Goal: Task Accomplishment & Management: Complete application form

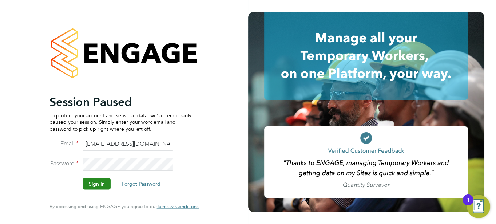
click at [100, 182] on button "Sign In" at bounding box center [97, 184] width 28 height 12
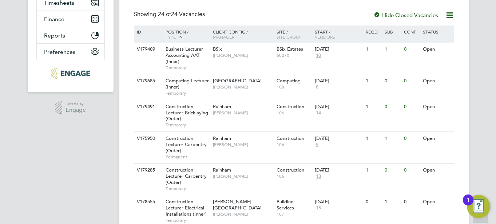
scroll to position [147, 0]
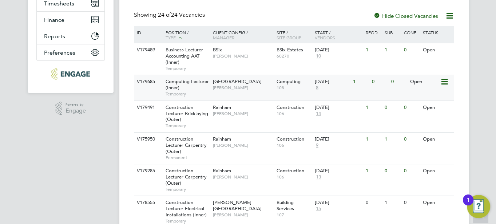
click at [217, 86] on span "Fraz Arshad" at bounding box center [243, 88] width 60 height 6
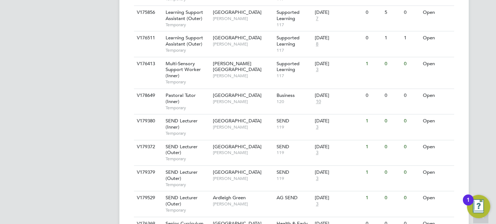
scroll to position [579, 0]
drag, startPoint x: 180, startPoint y: 163, endPoint x: 137, endPoint y: 75, distance: 98.4
click at [137, 75] on div "V176413 Multi-Sensory Support Worker (Inner) Temporary Hackney Campus Victoria …" at bounding box center [294, 73] width 320 height 32
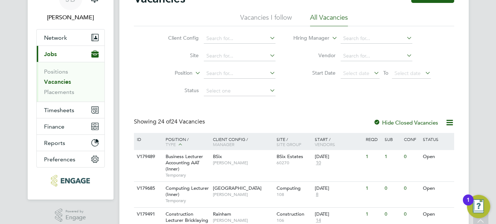
scroll to position [0, 0]
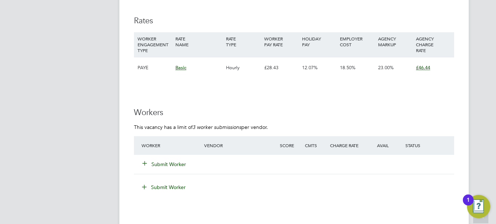
scroll to position [1203, 0]
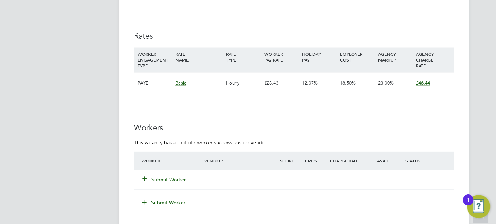
click at [166, 180] on button "Submit Worker" at bounding box center [165, 179] width 44 height 7
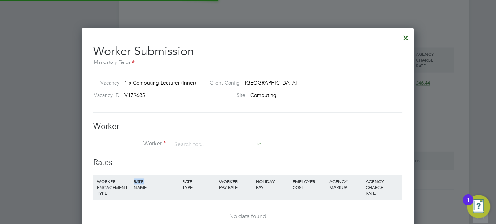
scroll to position [11, 189]
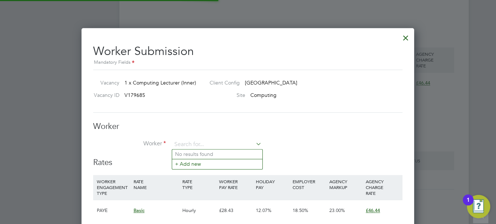
click at [166, 180] on div "RATE NAME" at bounding box center [156, 184] width 49 height 19
type input "h"
click at [405, 37] on div at bounding box center [405, 35] width 13 height 13
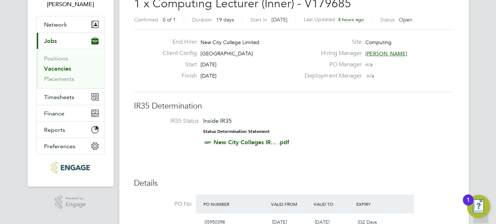
scroll to position [0, 0]
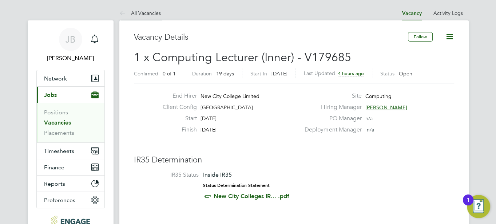
click at [119, 11] on icon at bounding box center [123, 13] width 9 height 9
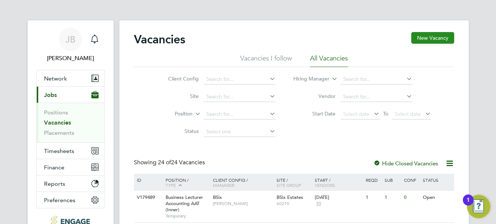
click at [419, 37] on button "New Vacancy" at bounding box center [432, 38] width 43 height 12
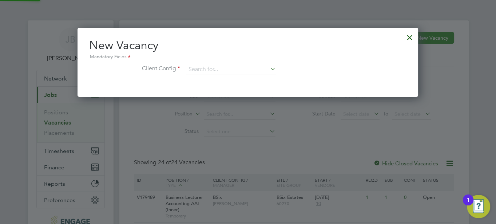
scroll to position [69, 341]
click at [202, 68] on input at bounding box center [231, 69] width 90 height 11
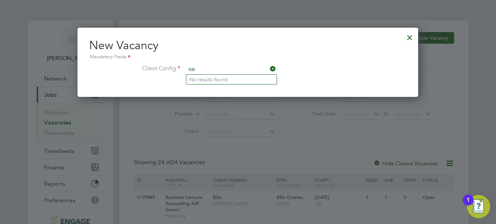
type input "n"
type input "c"
type input "victo"
click at [410, 36] on div at bounding box center [409, 35] width 13 height 13
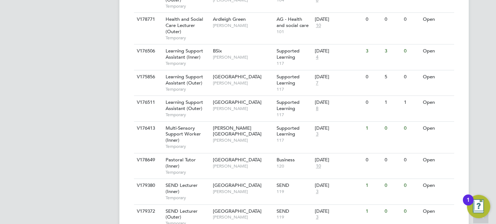
scroll to position [523, 0]
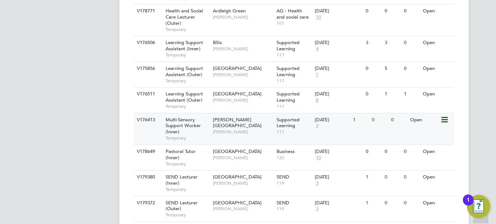
click at [189, 122] on span "Multi-Sensory Support Worker (Inner)" at bounding box center [182, 125] width 35 height 19
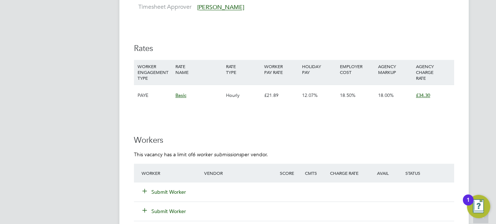
scroll to position [993, 0]
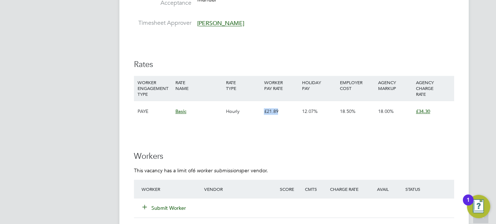
drag, startPoint x: 261, startPoint y: 112, endPoint x: 286, endPoint y: 113, distance: 24.7
click at [286, 113] on div "PAYE Basic Hourly £21.89 12.07% 18.50% 18.00% £34.30" at bounding box center [294, 110] width 320 height 21
drag, startPoint x: 286, startPoint y: 113, endPoint x: 263, endPoint y: 144, distance: 38.5
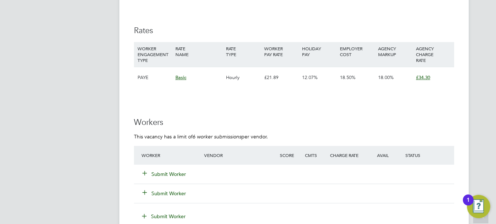
scroll to position [1048, 0]
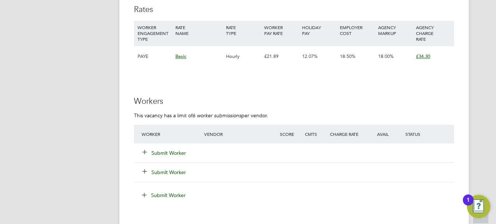
click at [163, 154] on button "Submit Worker" at bounding box center [165, 152] width 44 height 7
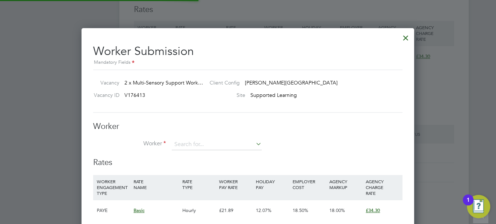
scroll to position [440, 333]
click at [192, 155] on li "No results found" at bounding box center [217, 153] width 90 height 9
click at [190, 144] on input at bounding box center [217, 144] width 90 height 11
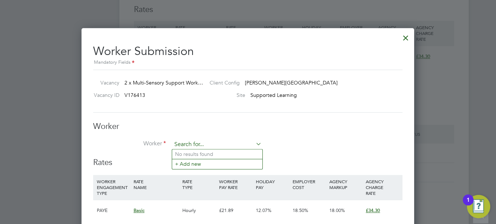
click at [183, 144] on input at bounding box center [217, 144] width 90 height 11
type input "j"
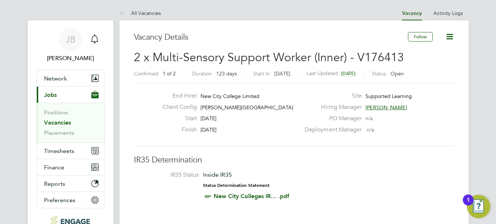
click at [189, 122] on div "Start [DATE]" at bounding box center [228, 120] width 143 height 11
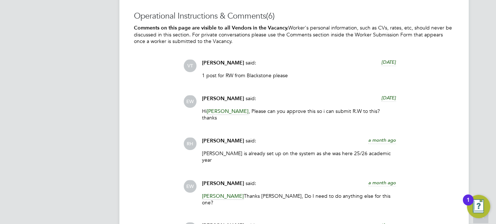
scroll to position [1577, 0]
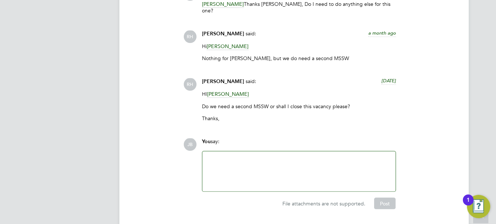
click at [225, 155] on div at bounding box center [298, 170] width 184 height 31
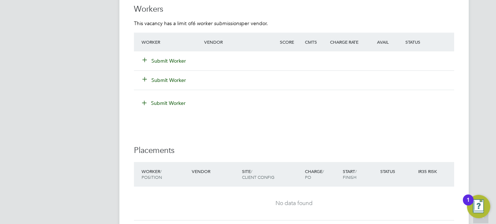
scroll to position [1140, 0]
click at [158, 62] on button "Submit Worker" at bounding box center [165, 60] width 44 height 7
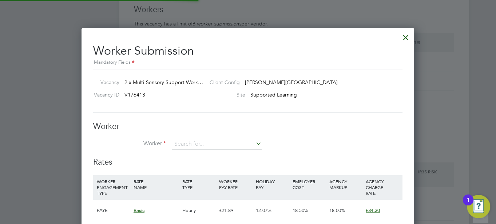
scroll to position [440, 333]
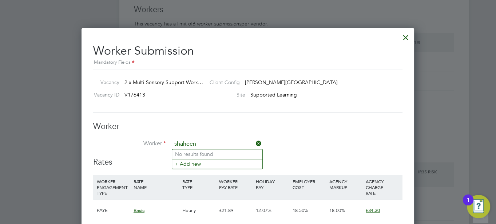
type input "shaheen"
